Goal: Task Accomplishment & Management: Use online tool/utility

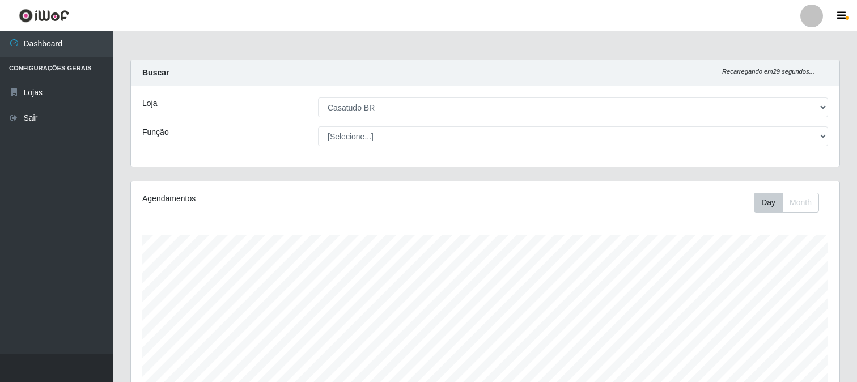
select select "197"
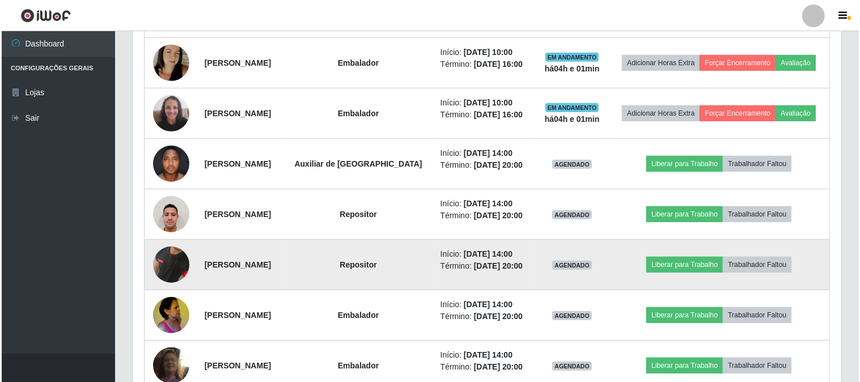
scroll to position [624, 0]
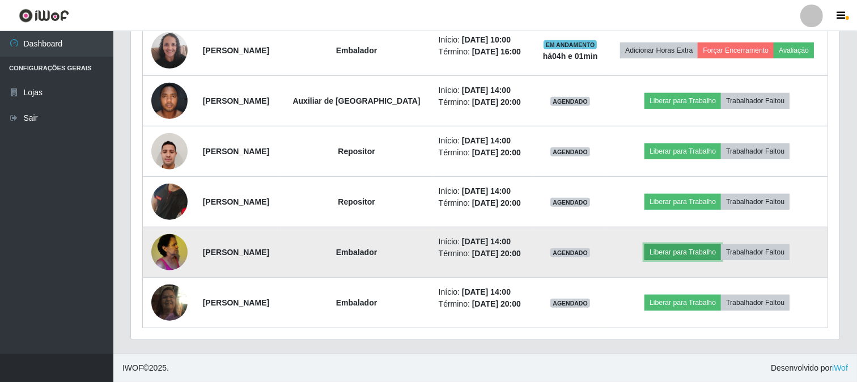
click at [664, 253] on button "Liberar para Trabalho" at bounding box center [683, 252] width 77 height 16
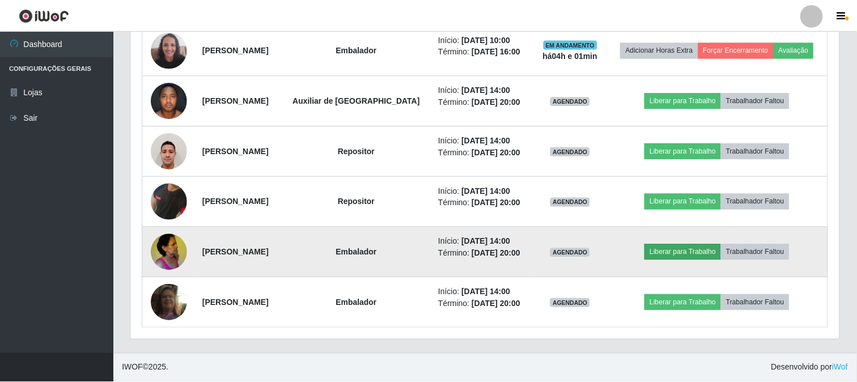
scroll to position [235, 701]
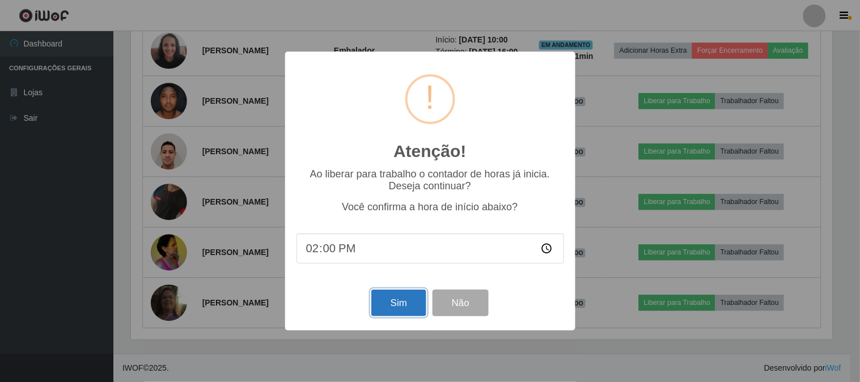
click at [391, 310] on button "Sim" at bounding box center [398, 303] width 55 height 27
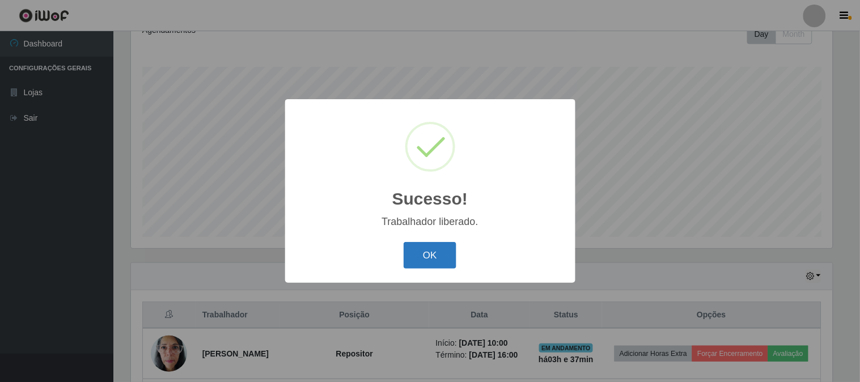
click at [425, 261] on button "OK" at bounding box center [430, 255] width 53 height 27
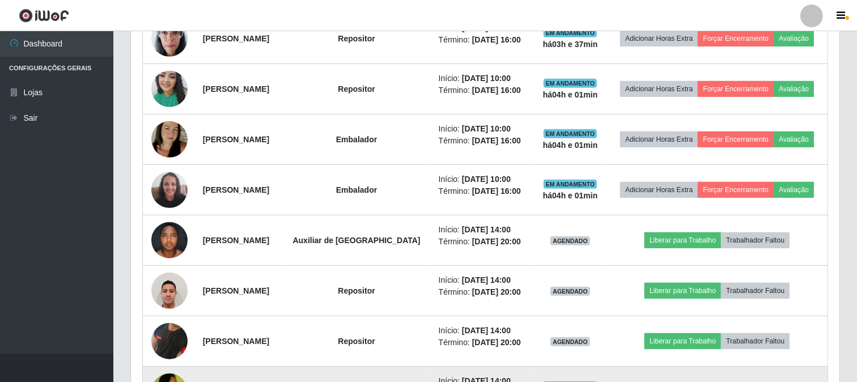
scroll to position [610, 0]
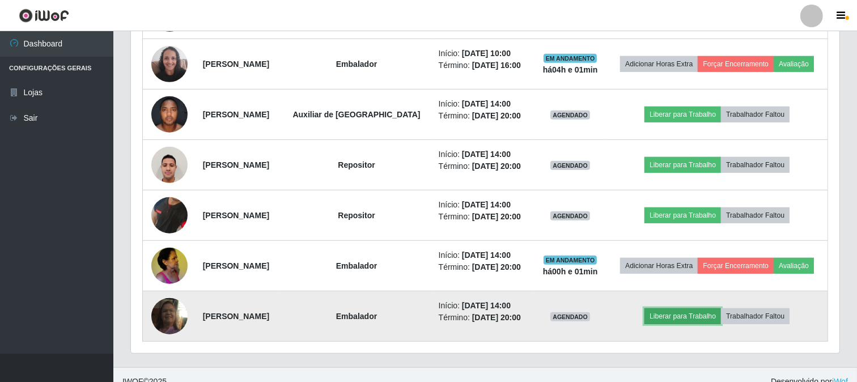
click at [681, 310] on button "Liberar para Trabalho" at bounding box center [683, 316] width 77 height 16
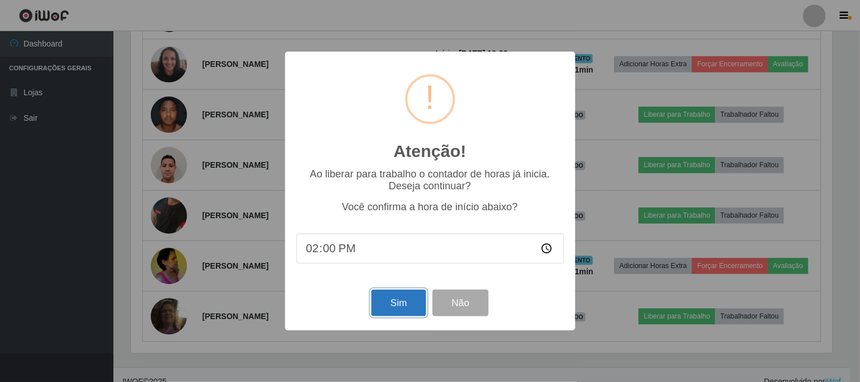
click at [398, 302] on button "Sim" at bounding box center [398, 303] width 55 height 27
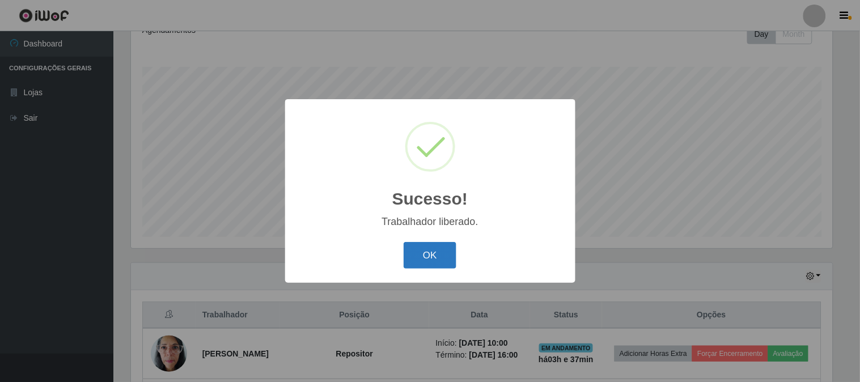
click at [421, 256] on button "OK" at bounding box center [430, 255] width 53 height 27
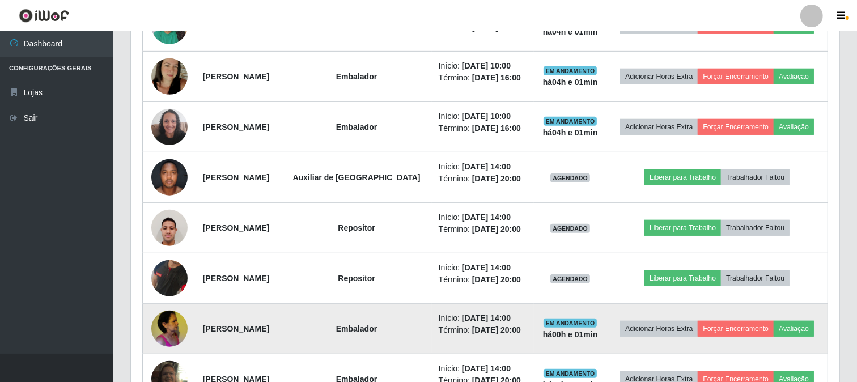
scroll to position [624, 0]
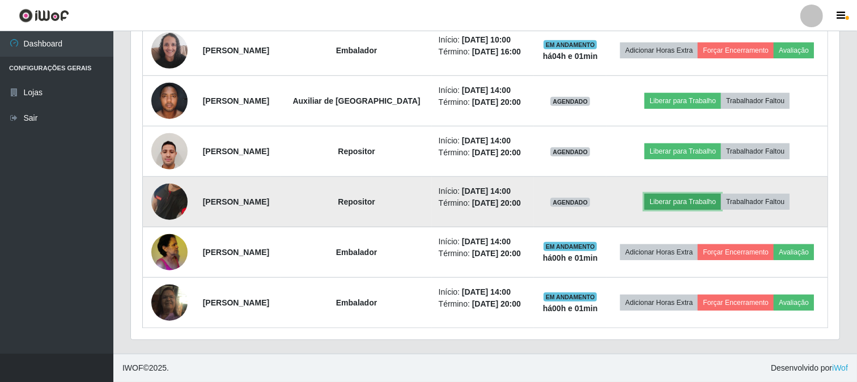
click at [670, 202] on button "Liberar para Trabalho" at bounding box center [683, 202] width 77 height 16
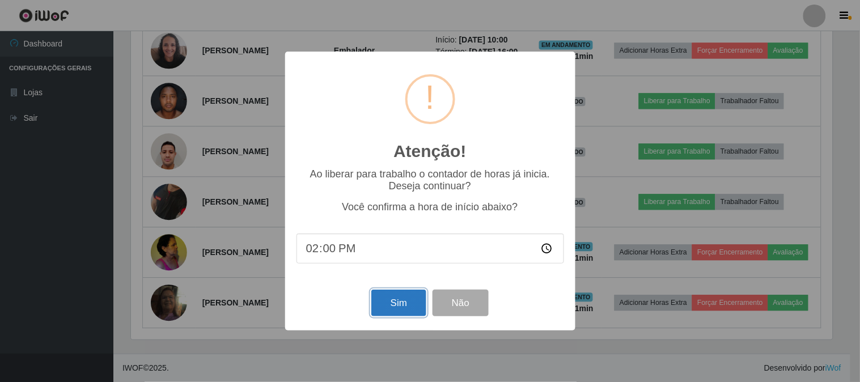
click at [397, 308] on button "Sim" at bounding box center [398, 303] width 55 height 27
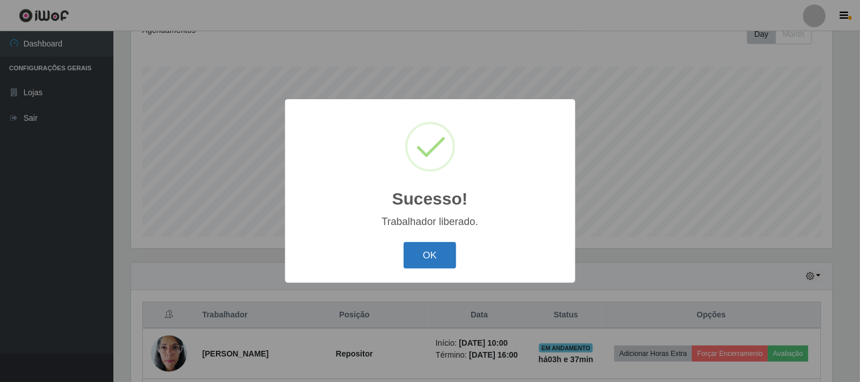
click at [434, 263] on button "OK" at bounding box center [430, 255] width 53 height 27
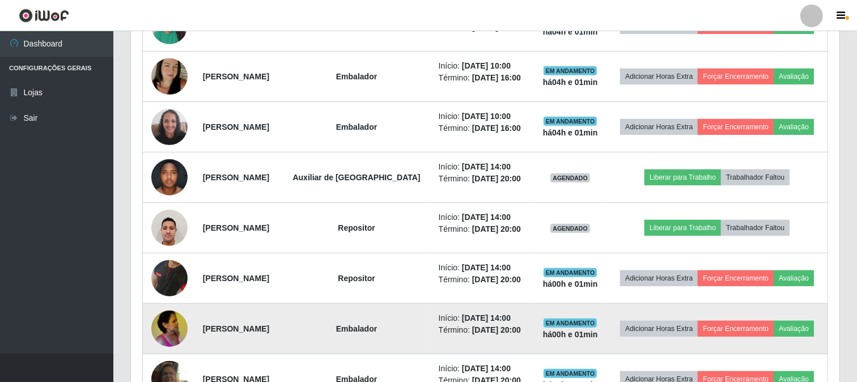
scroll to position [624, 0]
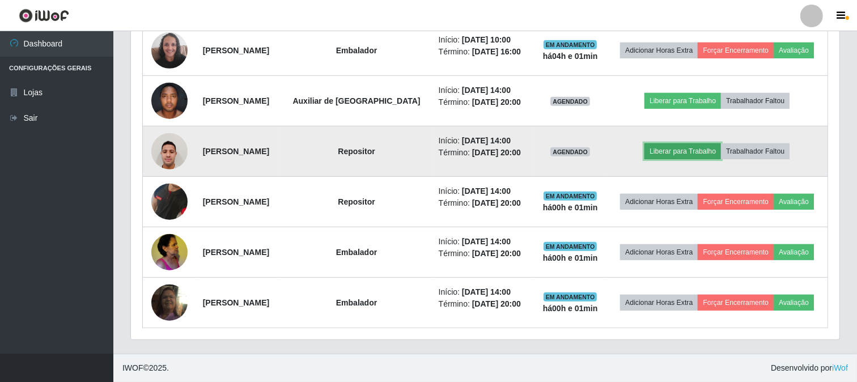
click at [671, 146] on button "Liberar para Trabalho" at bounding box center [683, 151] width 77 height 16
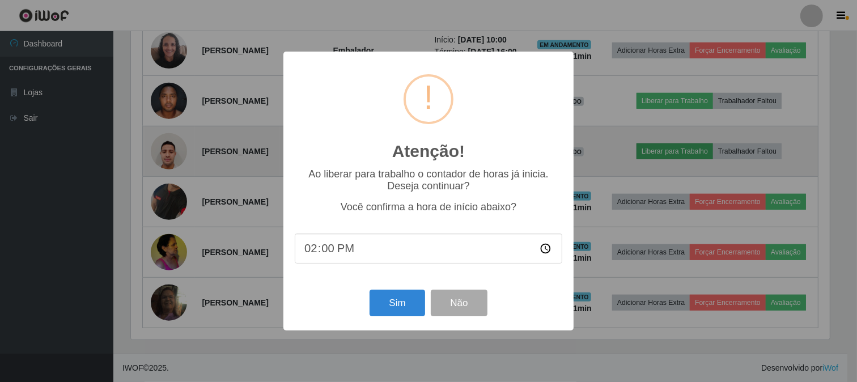
scroll to position [0, 0]
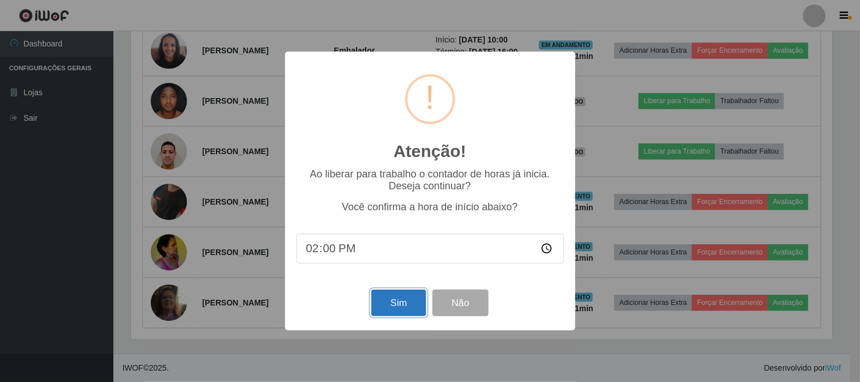
click at [381, 310] on button "Sim" at bounding box center [398, 303] width 55 height 27
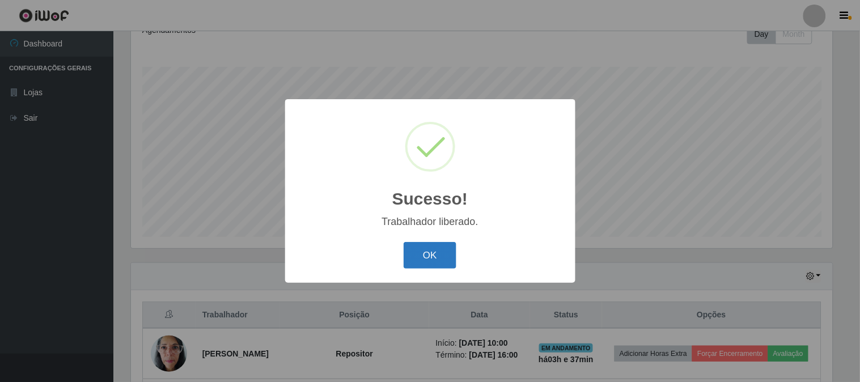
click at [433, 252] on button "OK" at bounding box center [430, 255] width 53 height 27
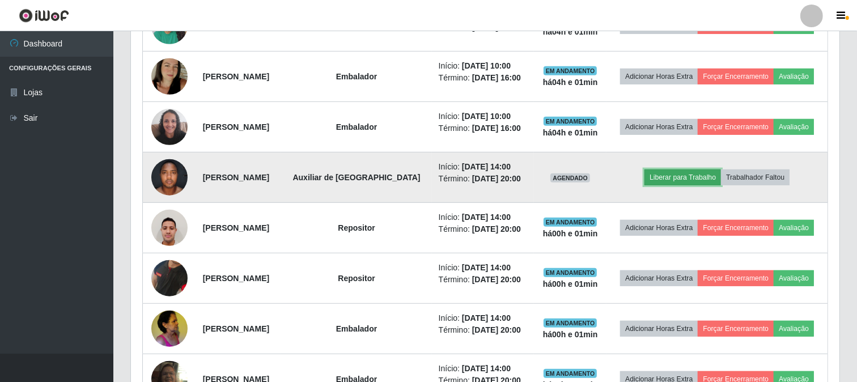
click at [675, 181] on button "Liberar para Trabalho" at bounding box center [683, 178] width 77 height 16
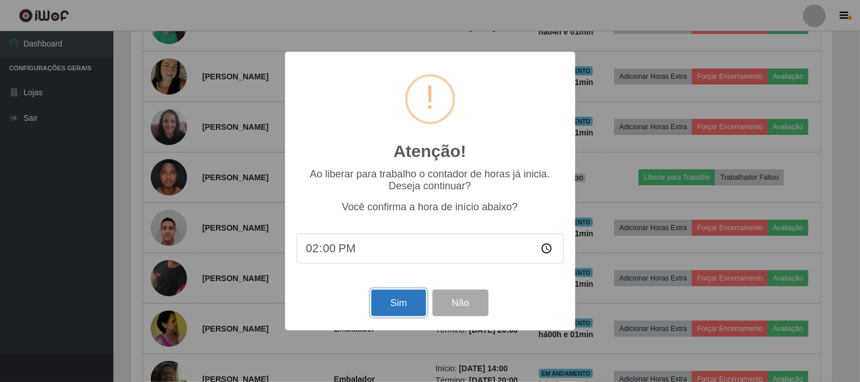
click at [398, 311] on button "Sim" at bounding box center [398, 303] width 55 height 27
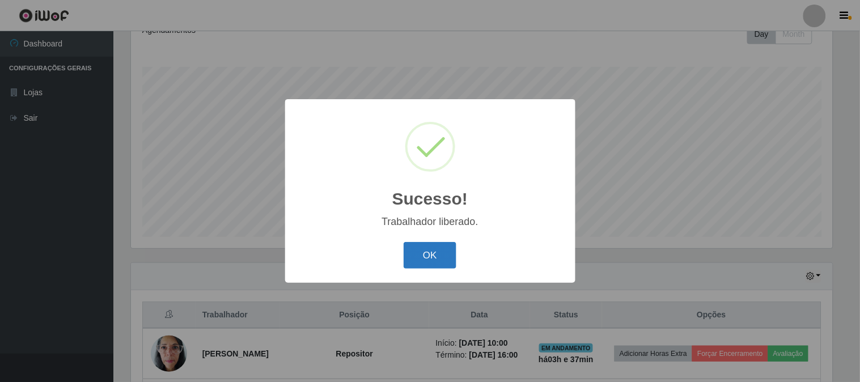
click at [418, 263] on button "OK" at bounding box center [430, 255] width 53 height 27
